Goal: Information Seeking & Learning: Learn about a topic

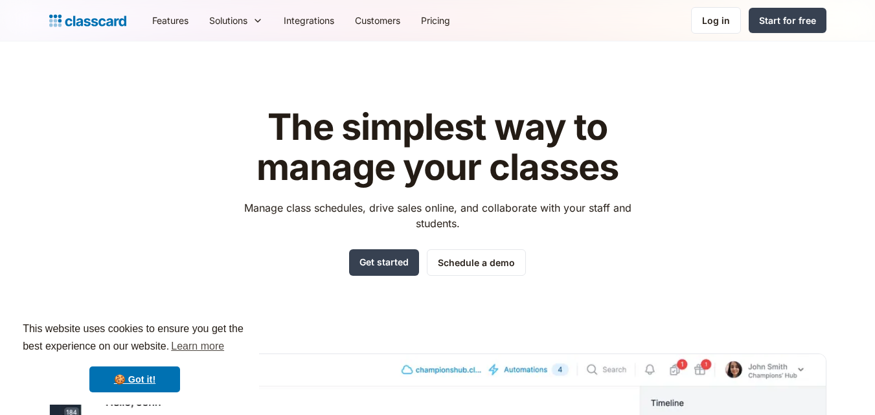
click at [378, 130] on h1 "The simplest way to manage your classes" at bounding box center [437, 148] width 411 height 80
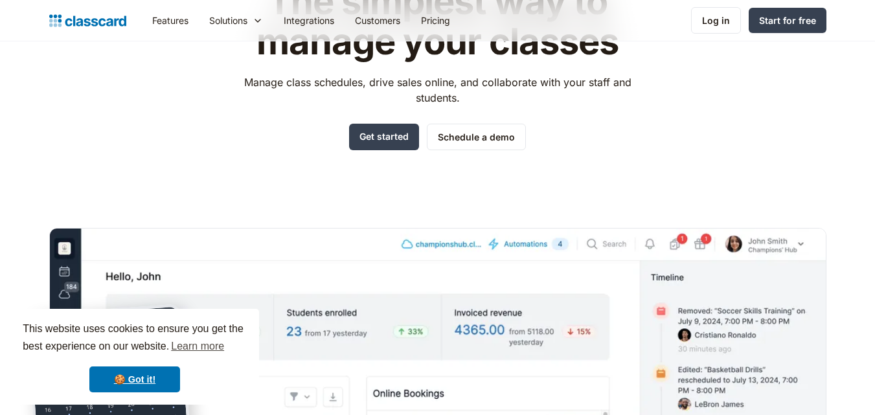
scroll to position [259, 0]
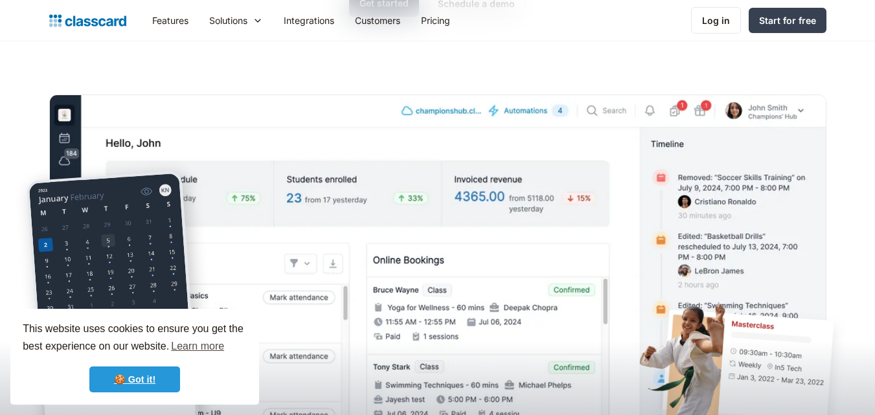
click at [139, 371] on link "🍪 Got it!" at bounding box center [134, 380] width 91 height 26
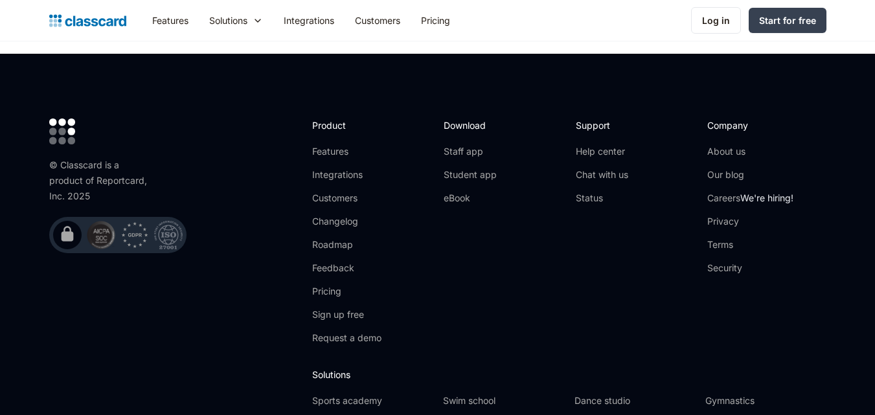
scroll to position [4347, 0]
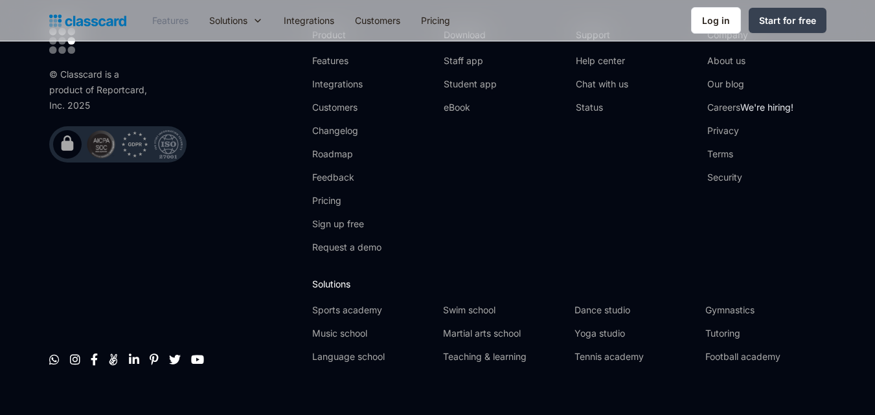
click at [169, 21] on link "Features" at bounding box center [170, 20] width 57 height 29
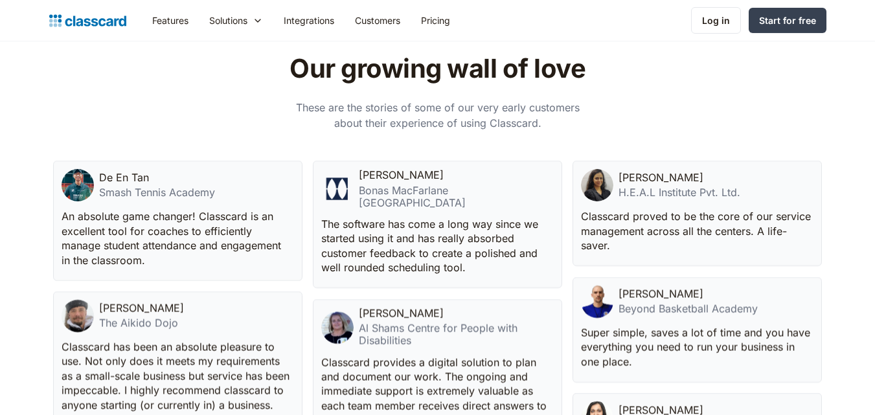
scroll to position [4020, 0]
